Goal: Check status: Check status

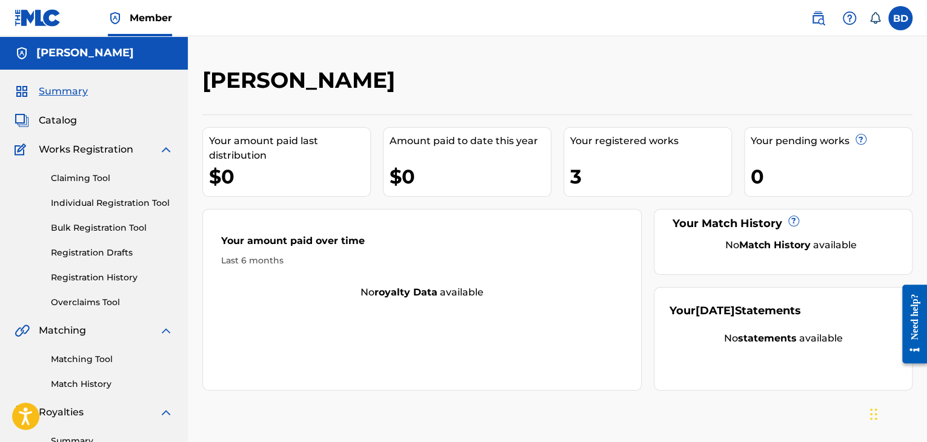
click at [68, 122] on span "Catalog" at bounding box center [58, 120] width 38 height 15
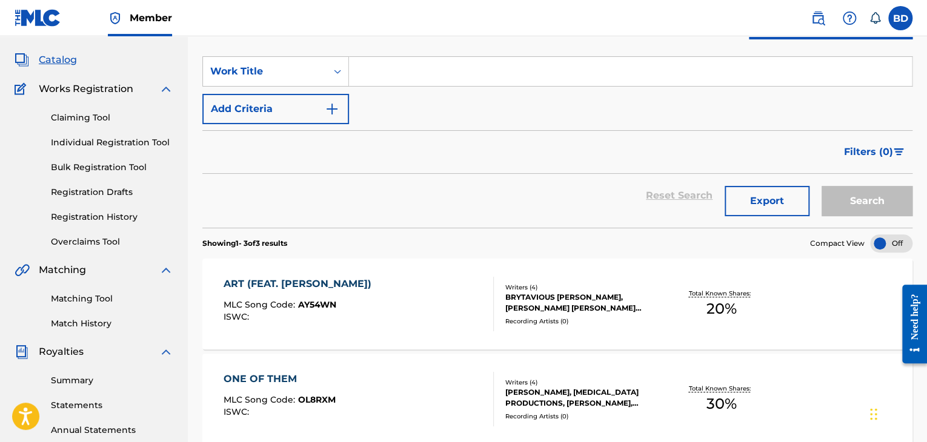
scroll to position [182, 0]
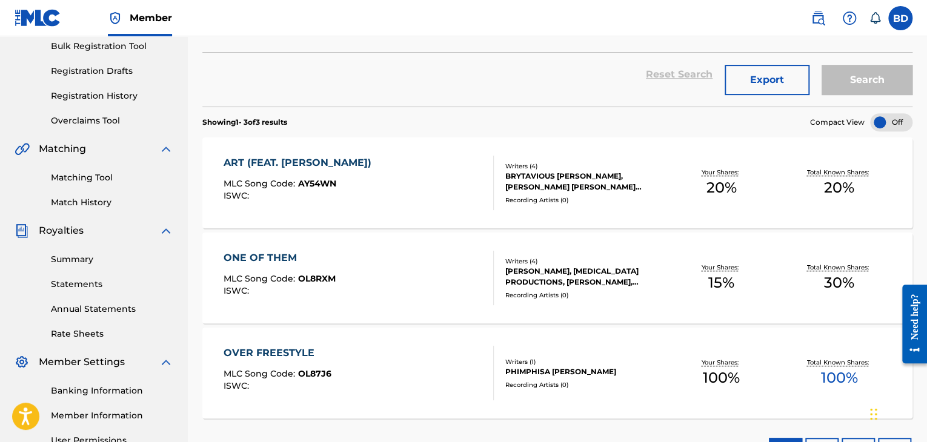
click at [127, 95] on link "Registration History" at bounding box center [112, 96] width 122 height 13
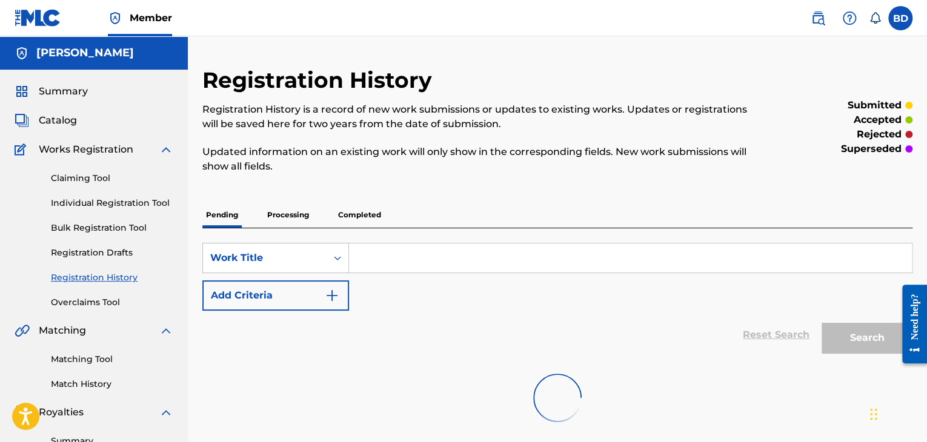
scroll to position [121, 0]
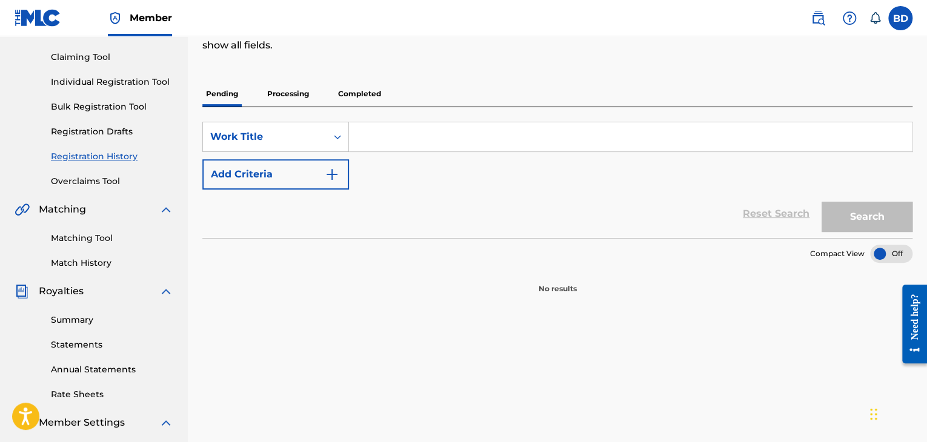
click at [296, 104] on p "Processing" at bounding box center [288, 93] width 49 height 25
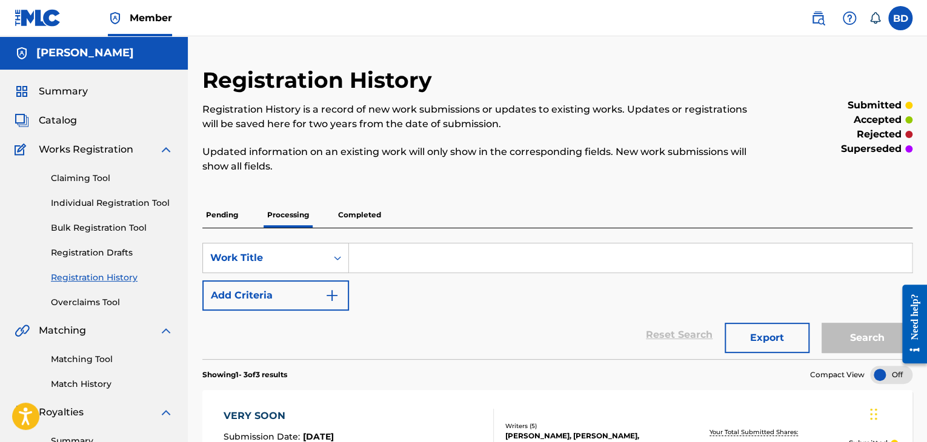
click at [826, 22] on link at bounding box center [818, 18] width 24 height 24
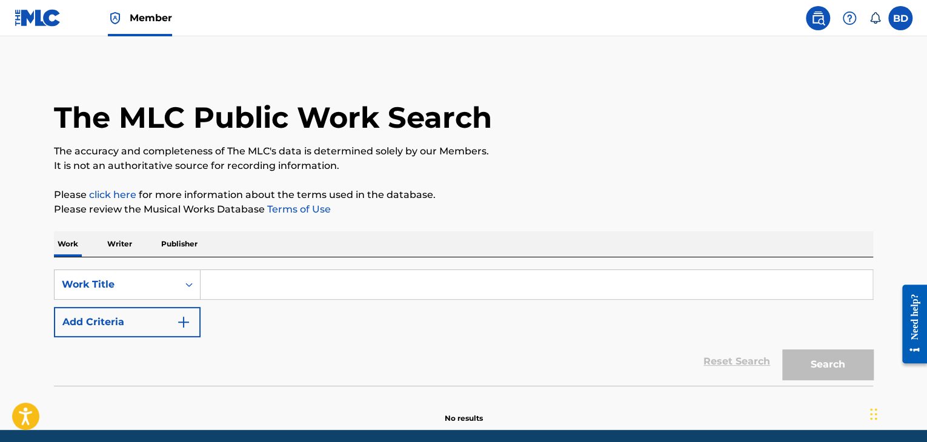
click at [275, 277] on input "Search Form" at bounding box center [537, 284] width 672 height 29
paste input "QZS8H2107491"
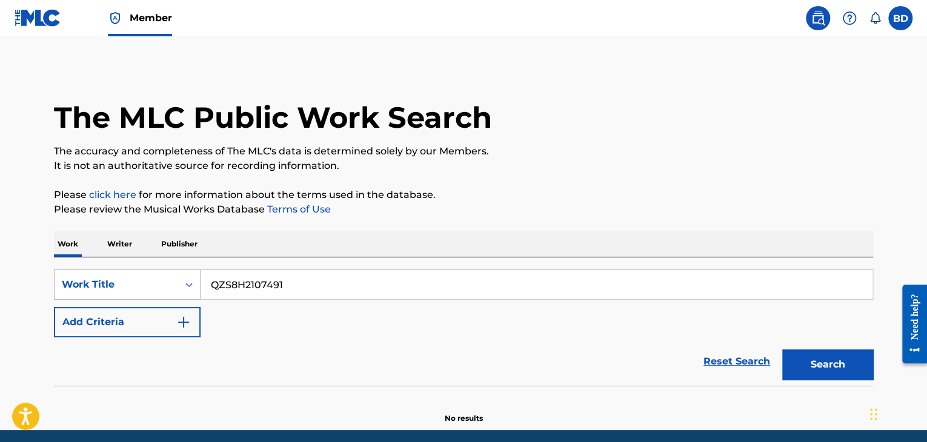
drag, startPoint x: 309, startPoint y: 283, endPoint x: 185, endPoint y: 281, distance: 123.7
click at [185, 281] on div "SearchWithCriteria8ce7ad7e-868b-4edc-aa5b-4ba066fed9b4 Work Title QZS8H2107491" at bounding box center [463, 285] width 819 height 30
paste input "Fulthunge Rani"
type input "Fulthunge Rani"
click at [125, 322] on button "Add Criteria" at bounding box center [127, 322] width 147 height 30
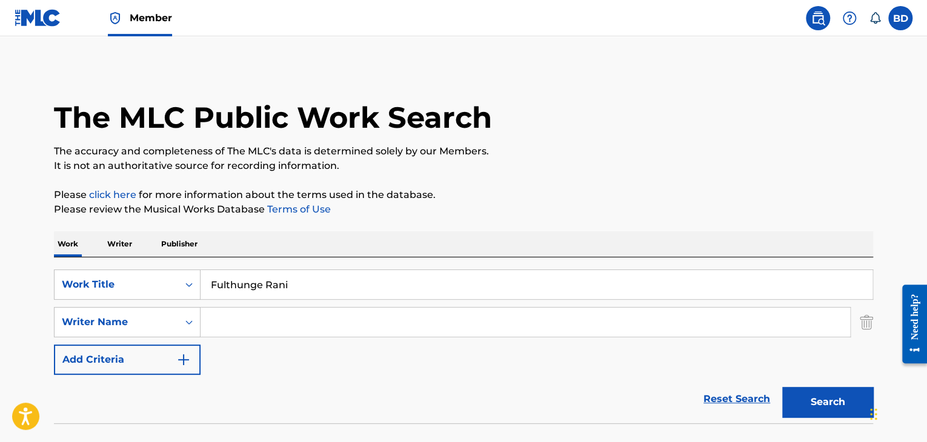
click at [257, 319] on input "Search Form" at bounding box center [526, 322] width 650 height 29
paste input "[PERSON_NAME]"
type input "[PERSON_NAME]"
click at [834, 399] on button "Search" at bounding box center [827, 402] width 91 height 30
click at [44, 18] on img at bounding box center [38, 18] width 47 height 18
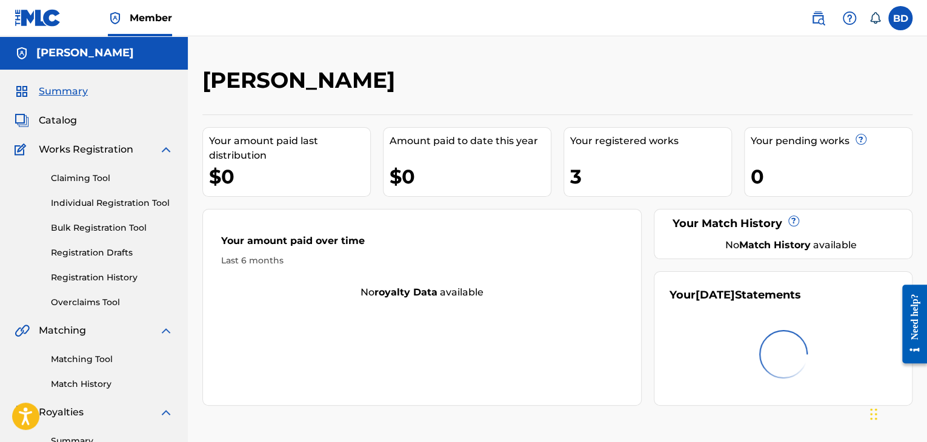
scroll to position [61, 0]
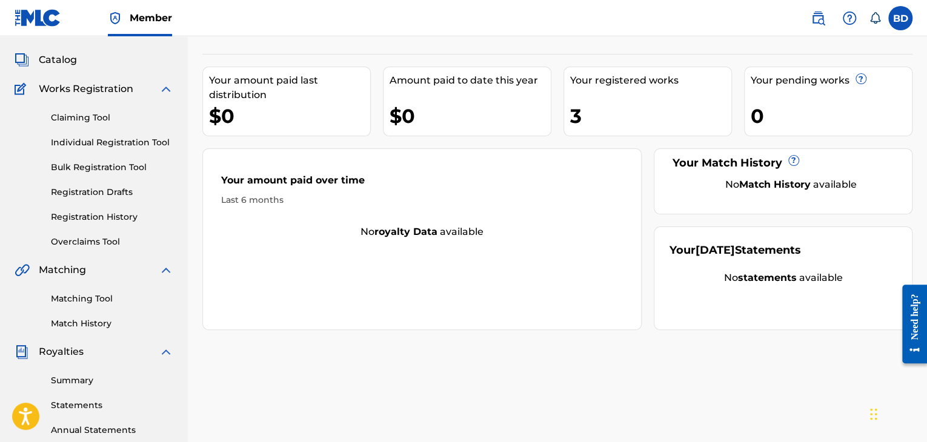
click at [100, 293] on link "Matching Tool" at bounding box center [112, 299] width 122 height 13
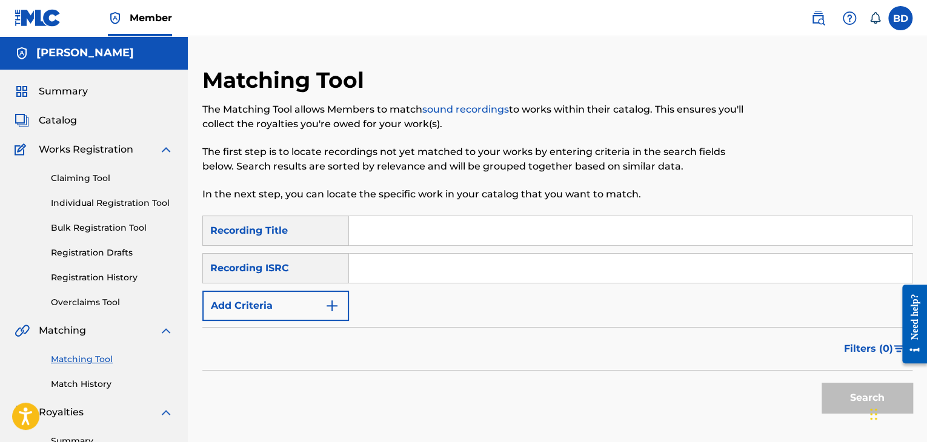
click at [377, 273] on input "Search Form" at bounding box center [630, 268] width 563 height 29
paste input "QZS8H2107491"
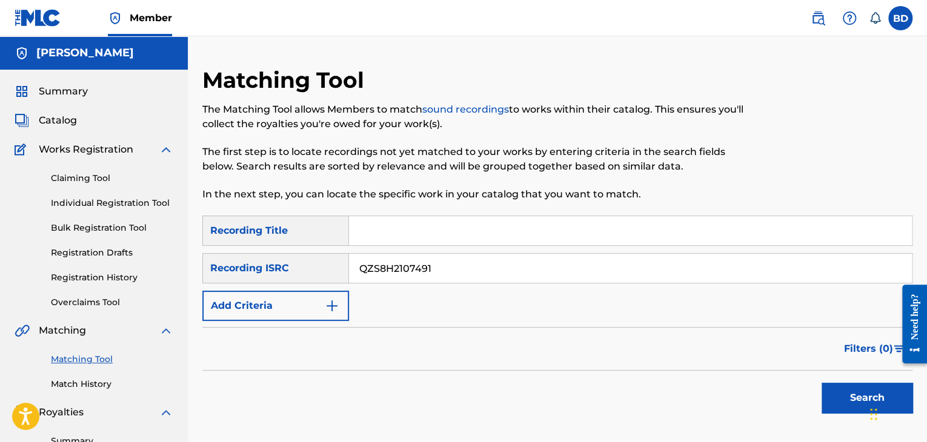
type input "QZS8H2107491"
click at [836, 398] on button "Search" at bounding box center [867, 398] width 91 height 30
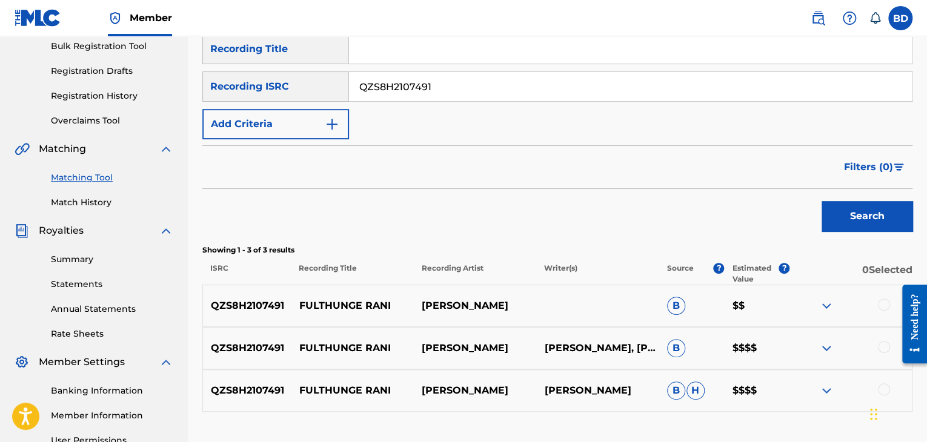
scroll to position [242, 0]
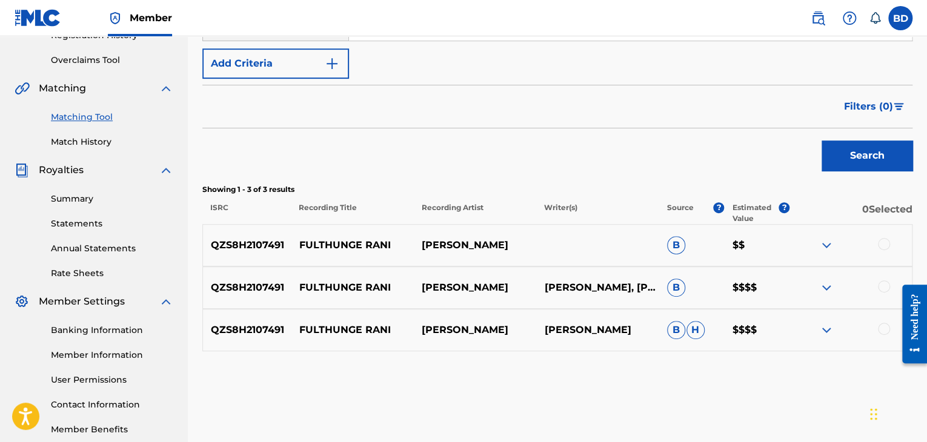
click at [823, 285] on img at bounding box center [826, 288] width 15 height 15
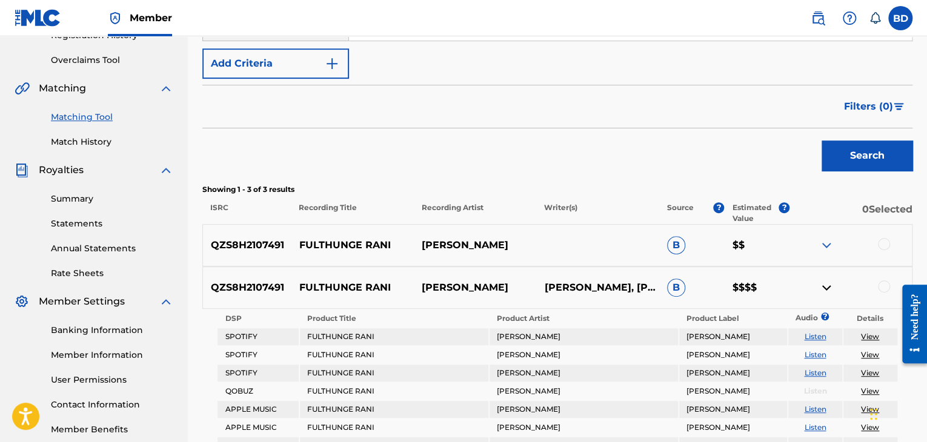
scroll to position [303, 0]
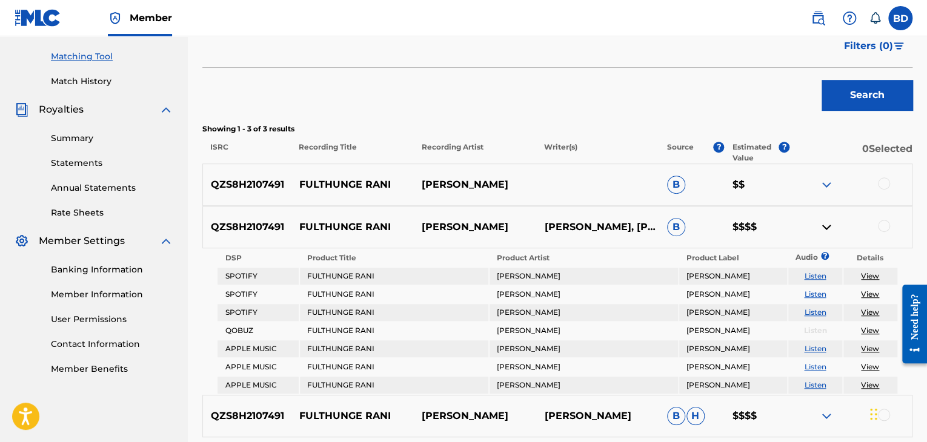
click at [824, 228] on img at bounding box center [826, 227] width 15 height 15
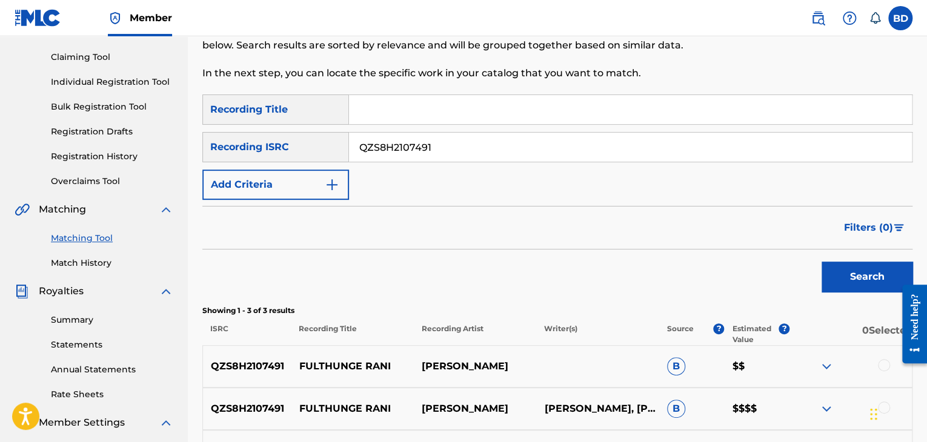
scroll to position [61, 0]
